Goal: Information Seeking & Learning: Learn about a topic

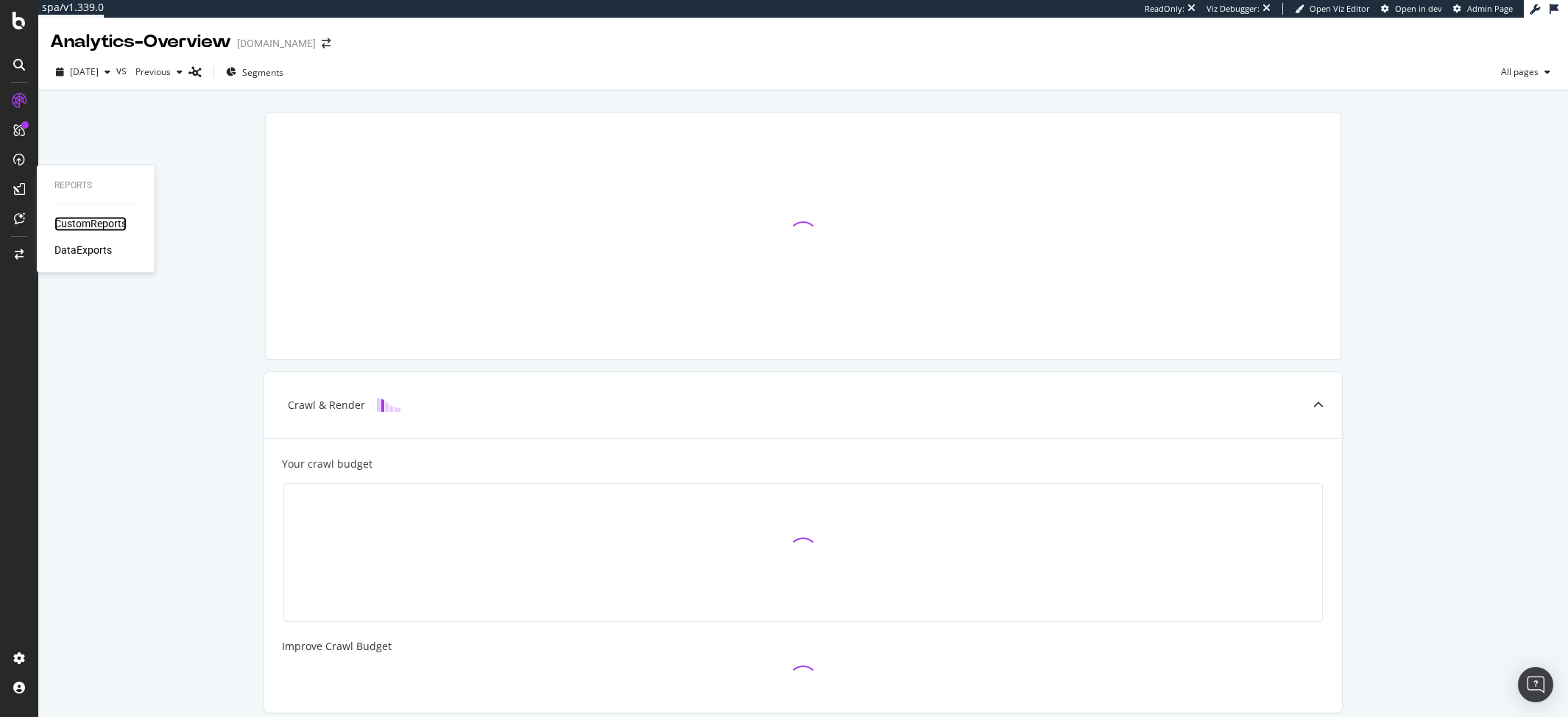
click at [63, 222] on div "CustomReports" at bounding box center [91, 224] width 72 height 15
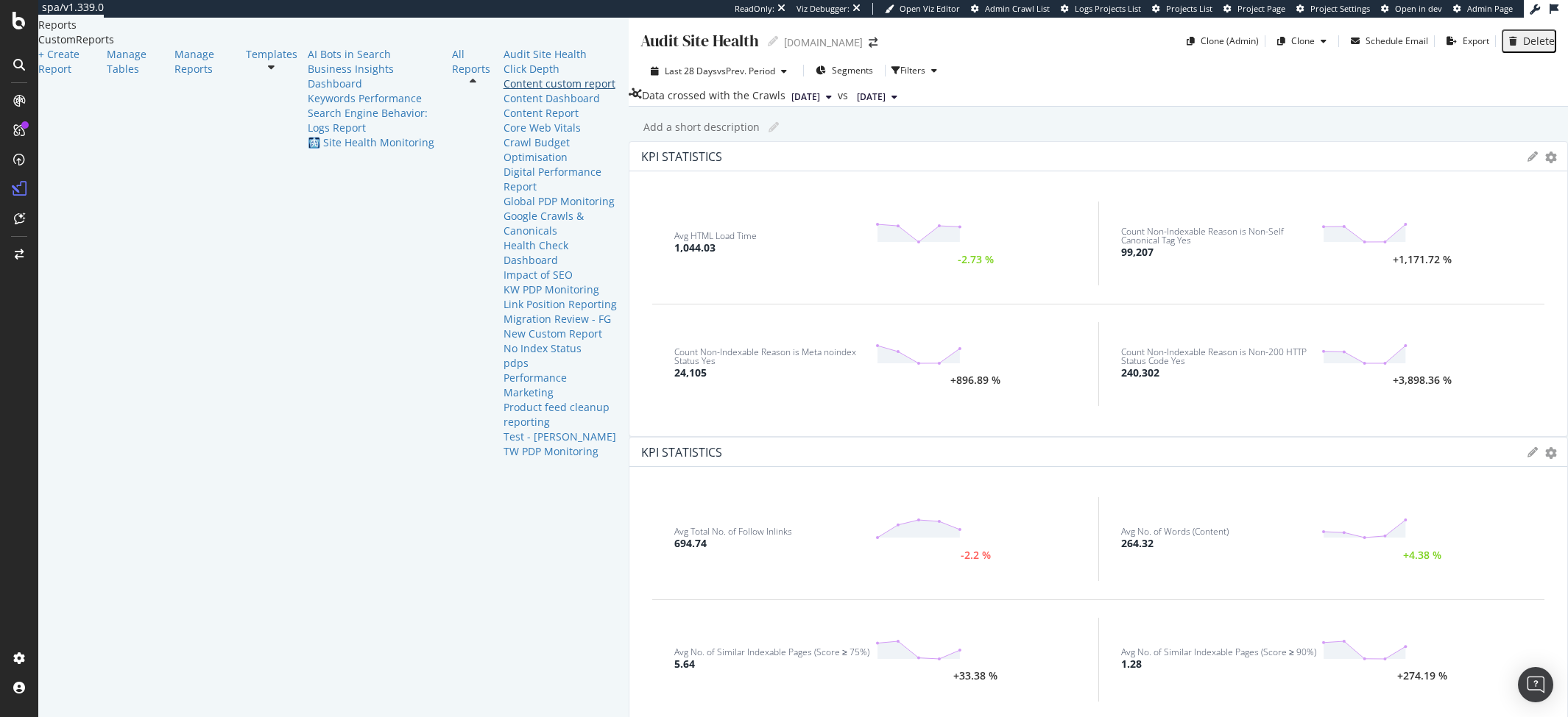
scroll to position [111, 0]
click at [246, 154] on div "Templates" at bounding box center [276, 254] width 62 height 412
click at [246, 61] on link "Templates" at bounding box center [272, 55] width 51 height 15
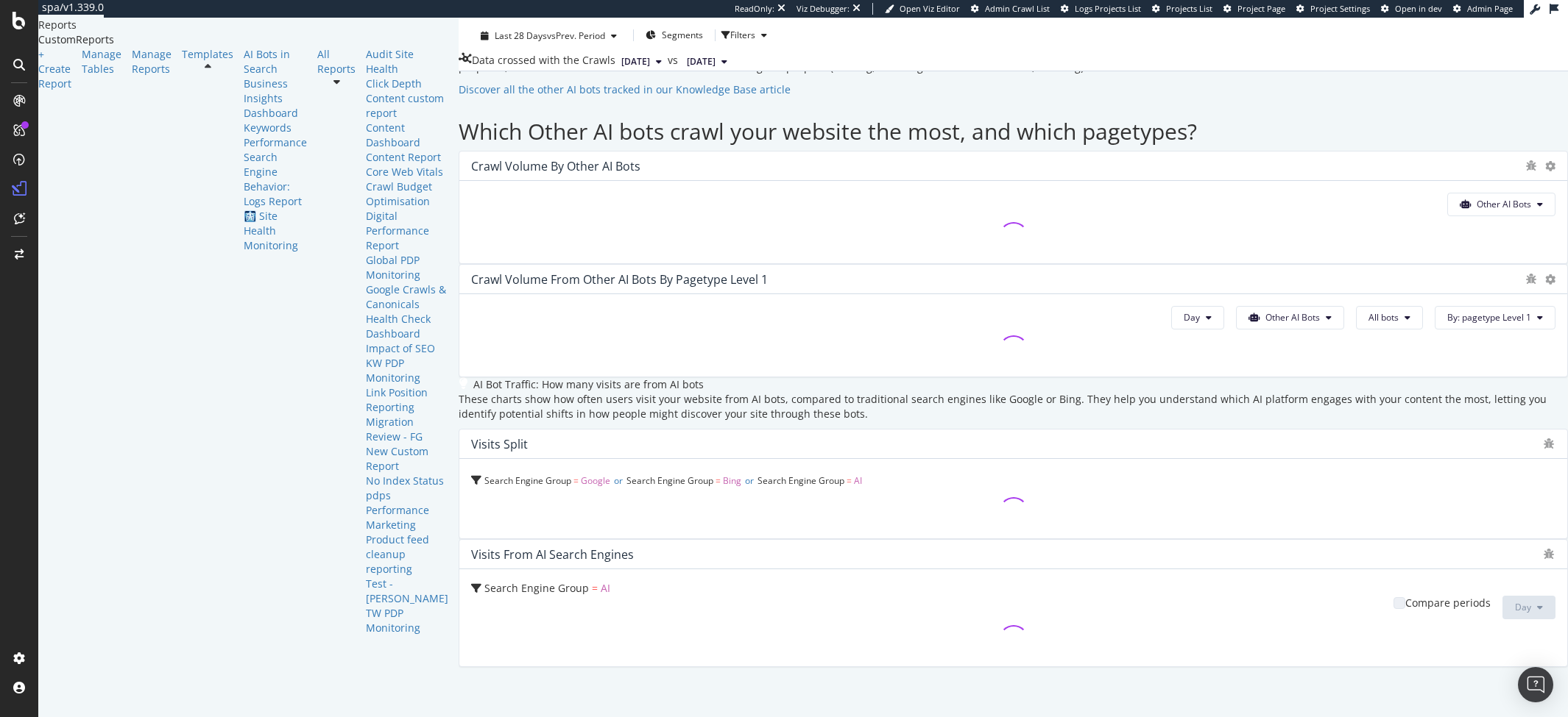
scroll to position [2394, 0]
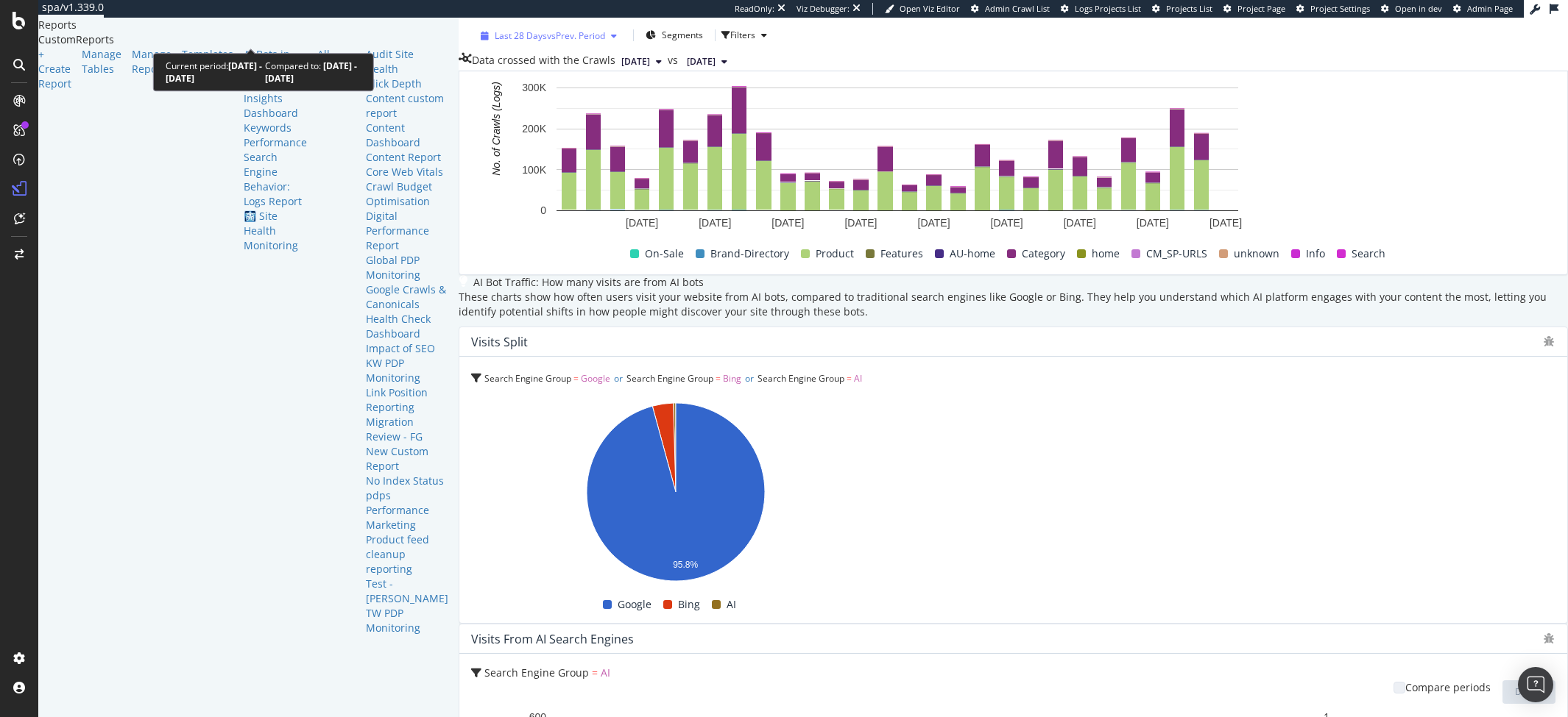
click at [547, 35] on span "vs Prev. Period" at bounding box center [575, 35] width 58 height 12
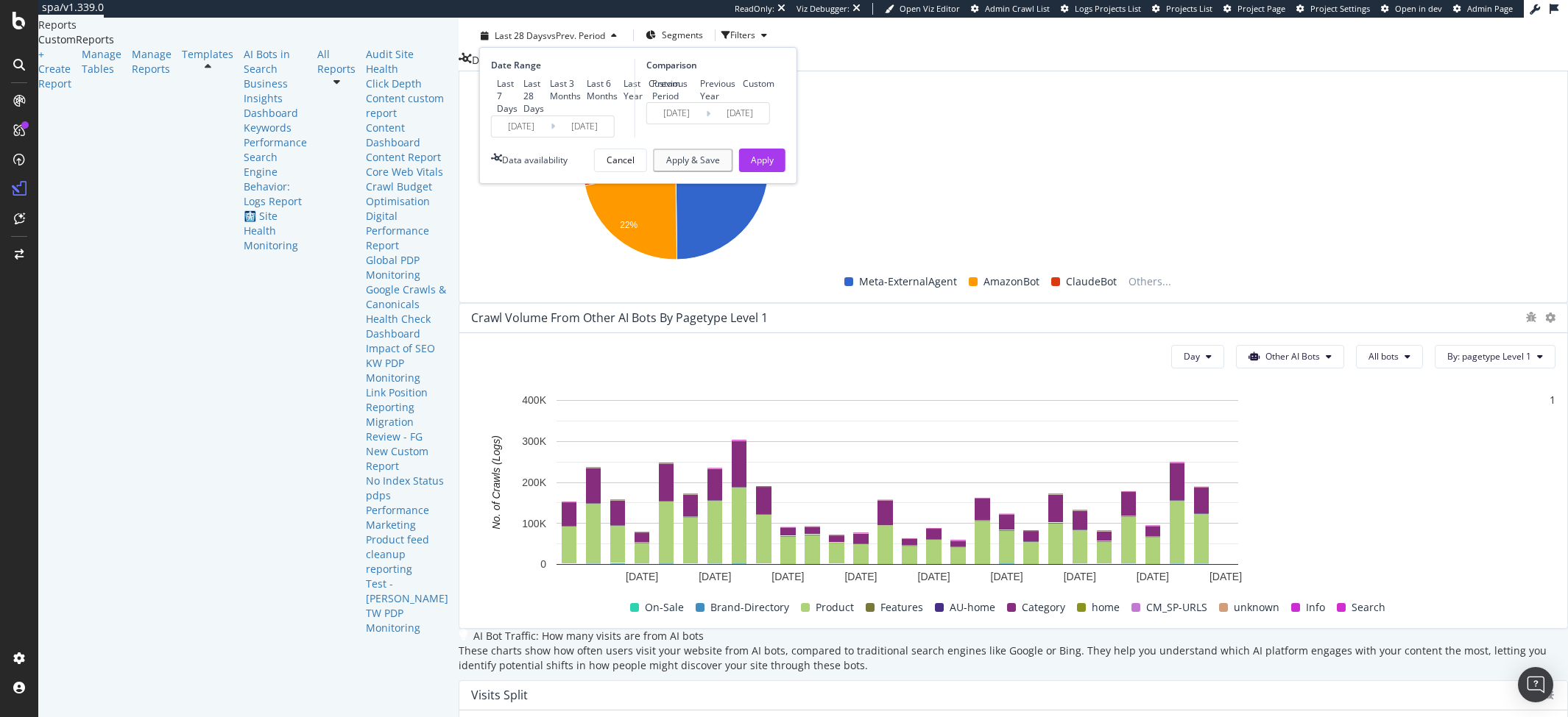
click at [624, 102] on div "Last Year" at bounding box center [633, 90] width 19 height 25
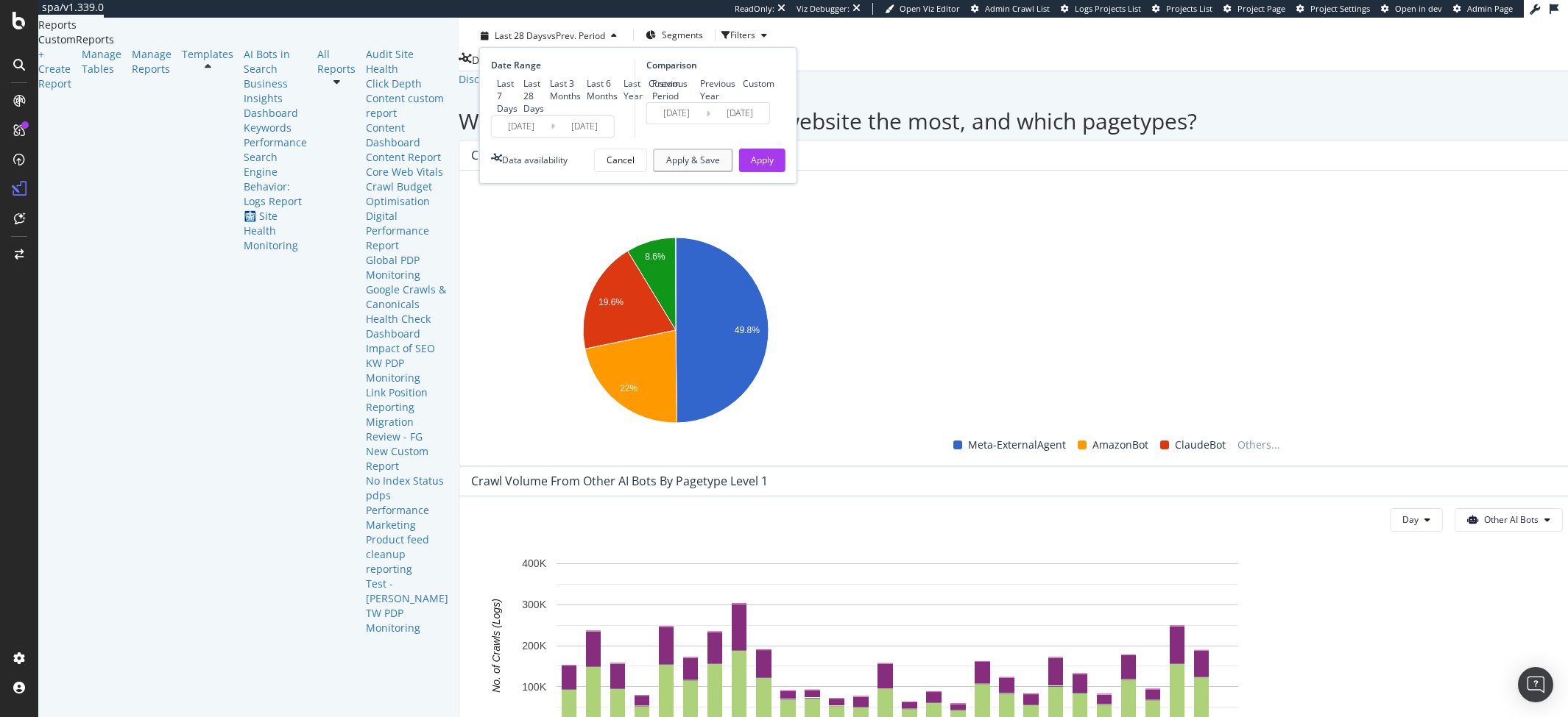
type input "[DATE]"
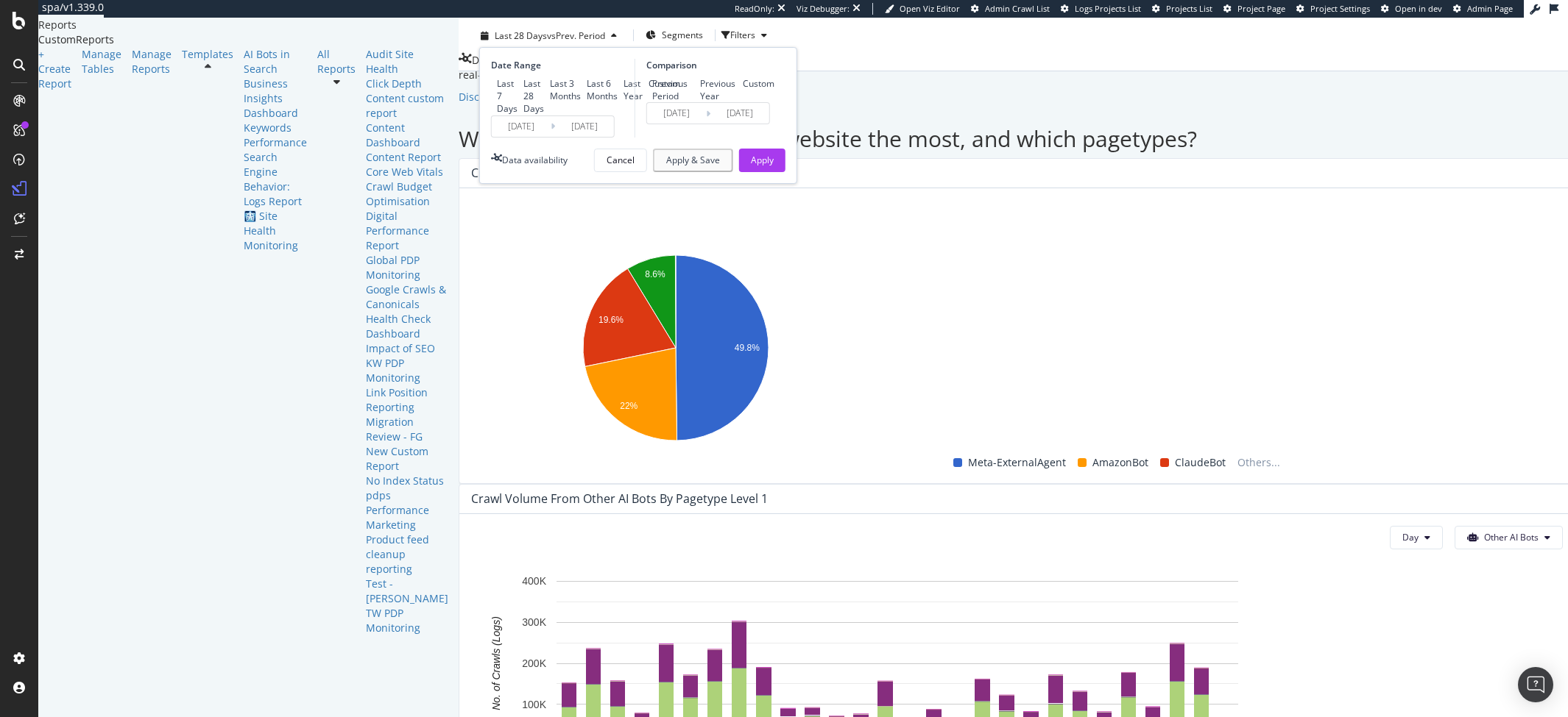
click at [479, 184] on div "Date Range Last 7 Days Last 28 Days Last 3 Months Last 6 Months Last Year Custo…" at bounding box center [638, 115] width 318 height 137
click at [492, 137] on input "[DATE]" at bounding box center [521, 127] width 59 height 21
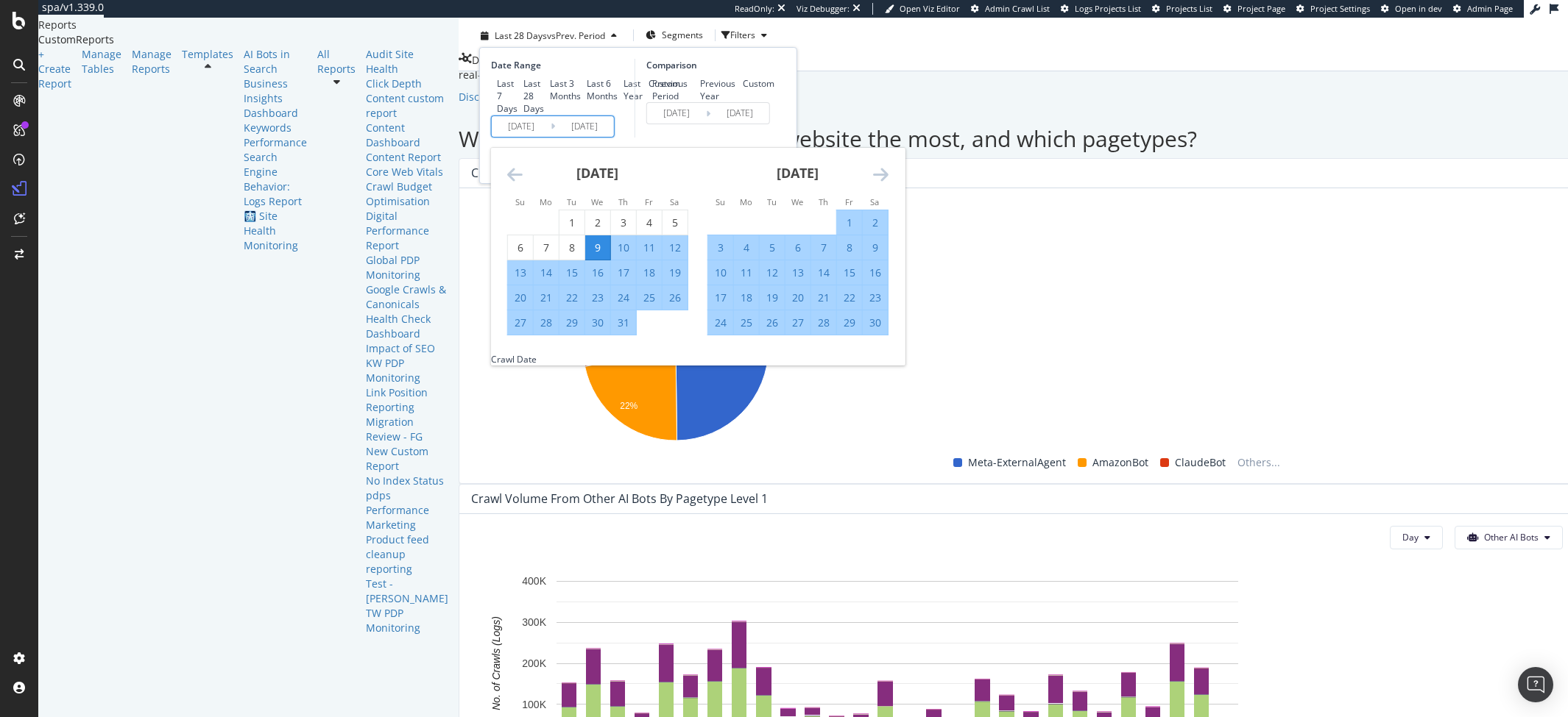
click at [707, 210] on div "[DATE]" at bounding box center [797, 179] width 181 height 62
click at [872, 184] on icon "Move forward to switch to the next month." at bounding box center [880, 174] width 15 height 18
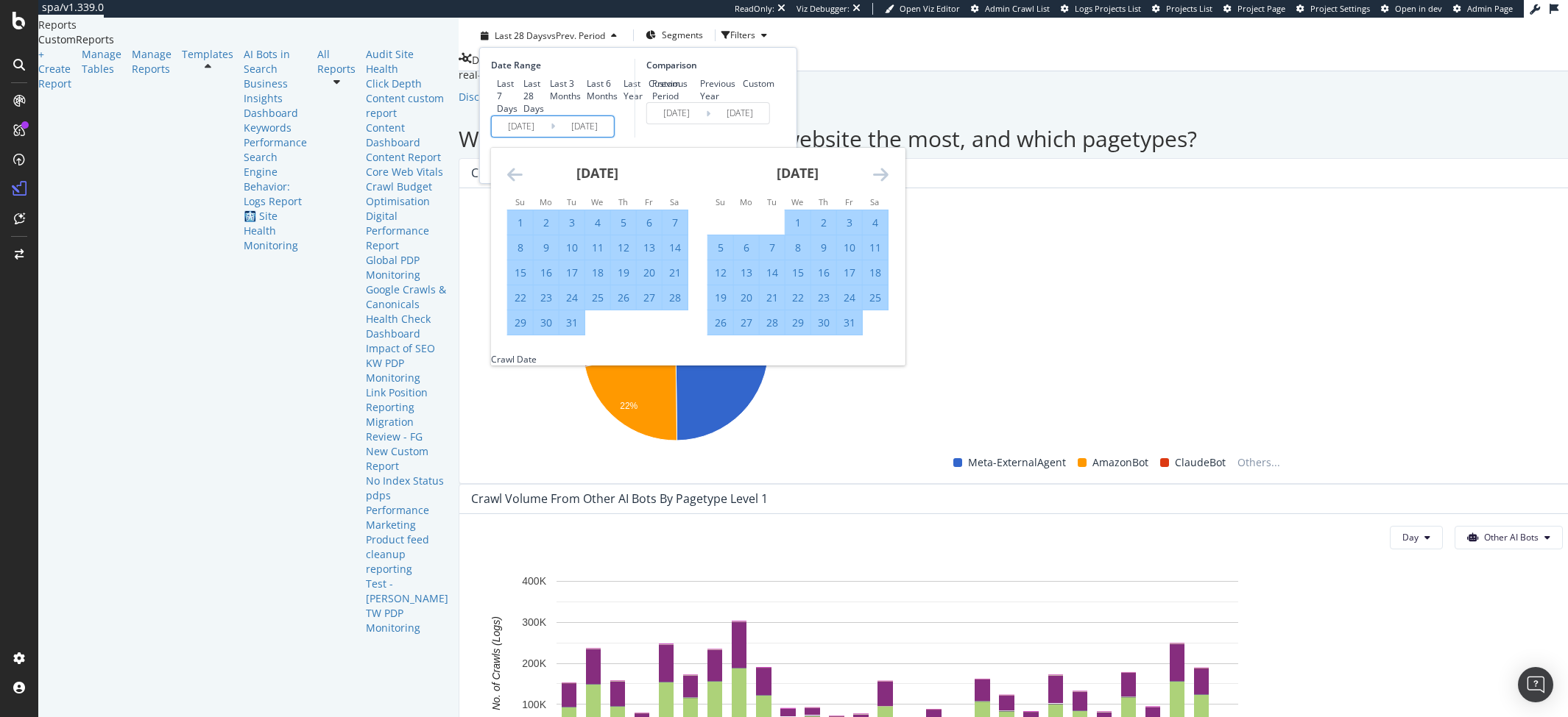
click at [785, 230] on div "1" at bounding box center [798, 223] width 25 height 15
type input "[DATE]"
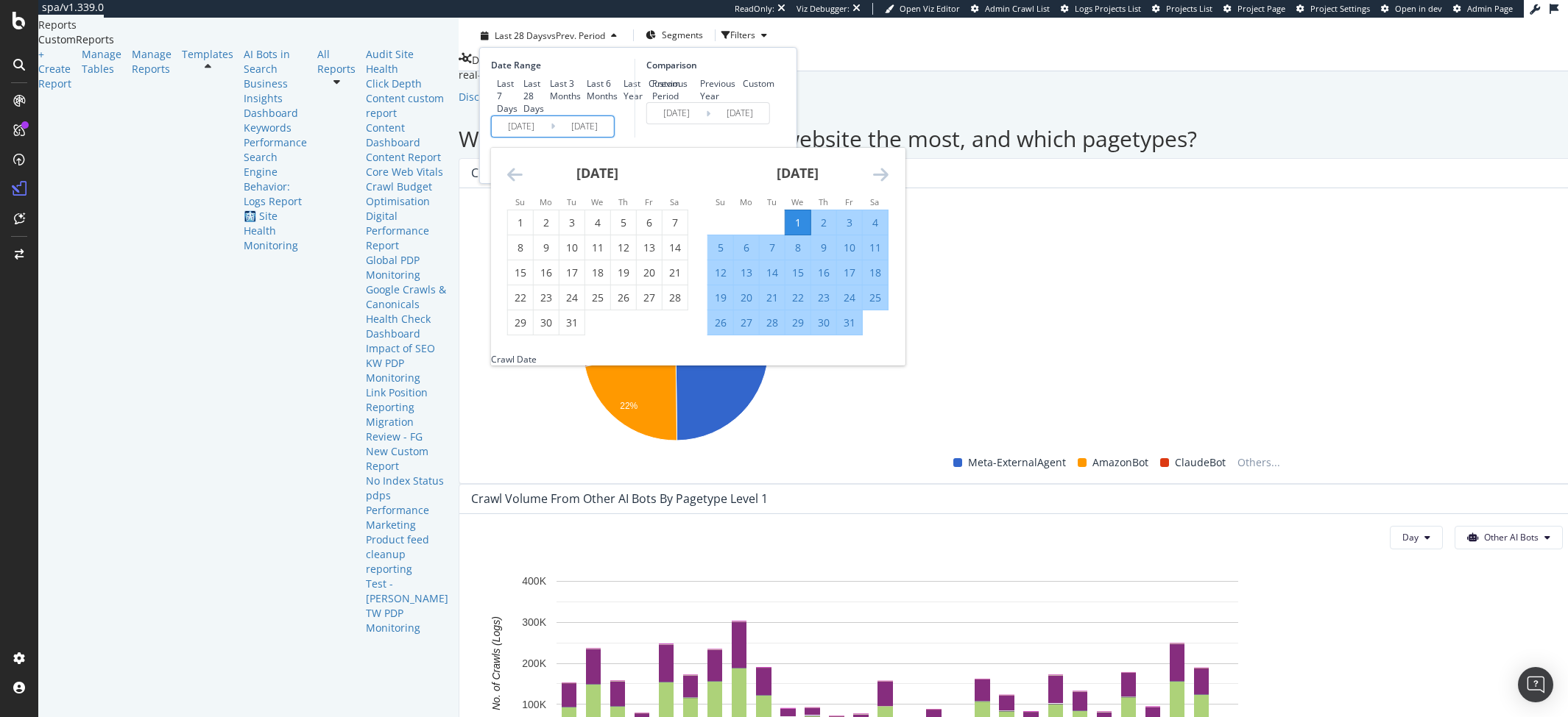
click at [634, 137] on div "Comparison Previous Period Previous Year Custom [DATE] Navigate forward to inte…" at bounding box center [704, 97] width 140 height 79
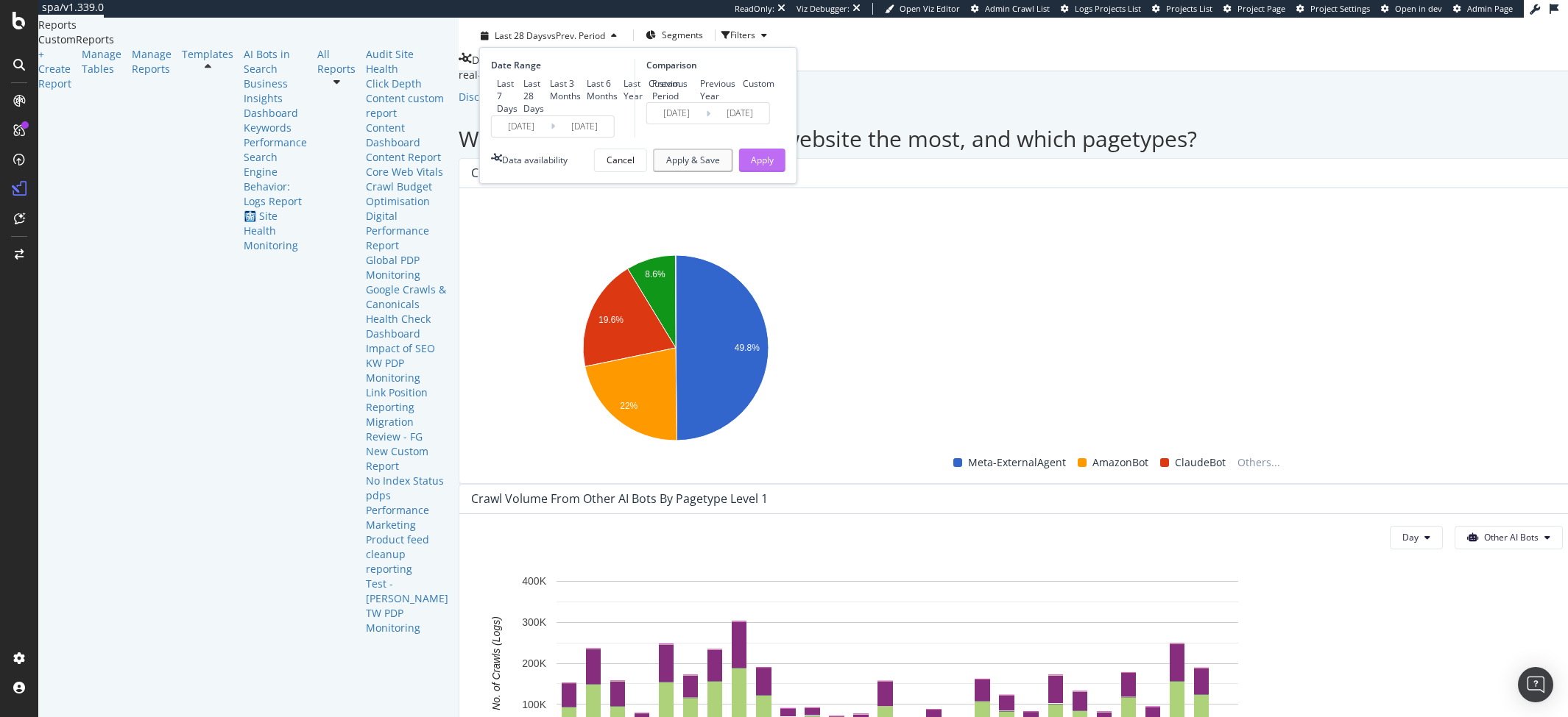
click at [750, 166] on div "Apply" at bounding box center [762, 160] width 23 height 12
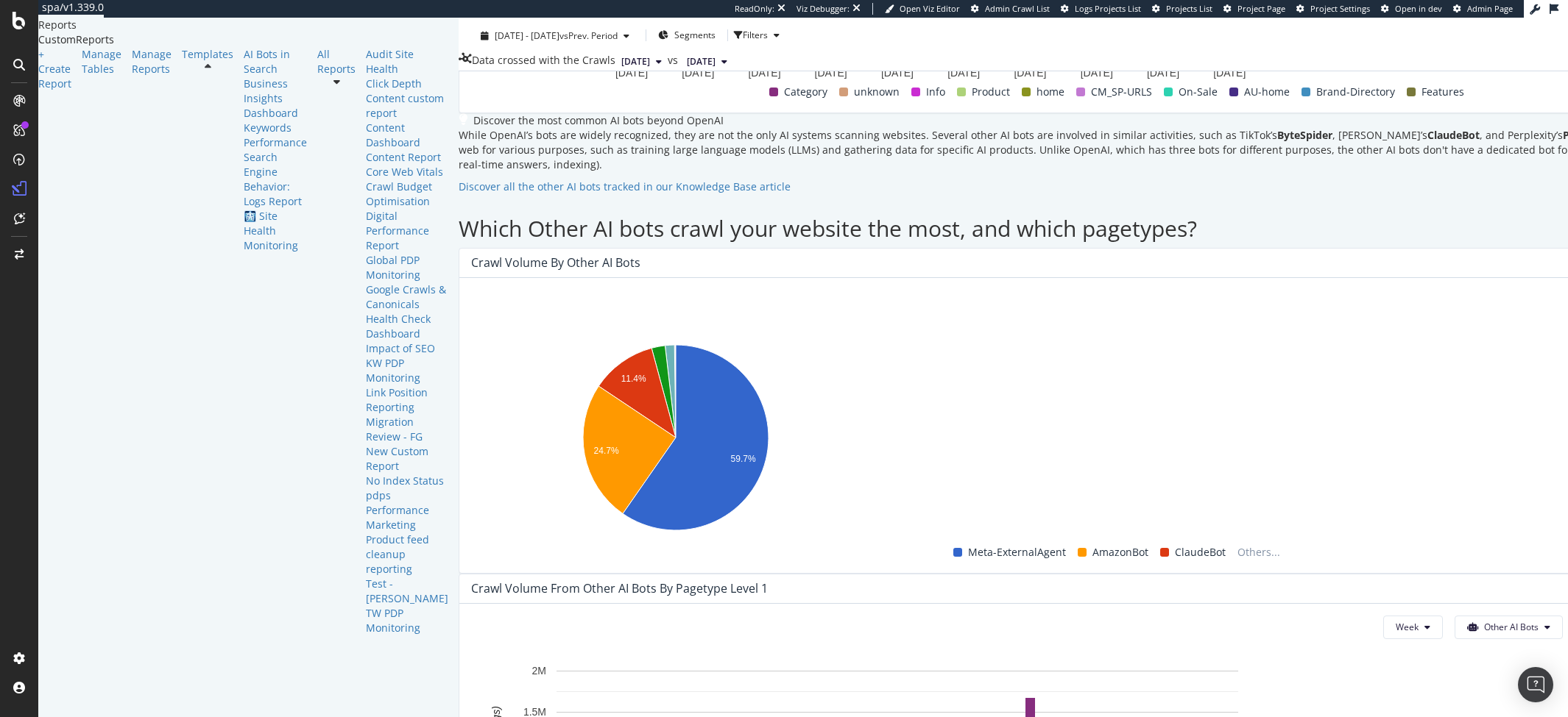
scroll to position [2394, 0]
